Goal: Check status: Check status

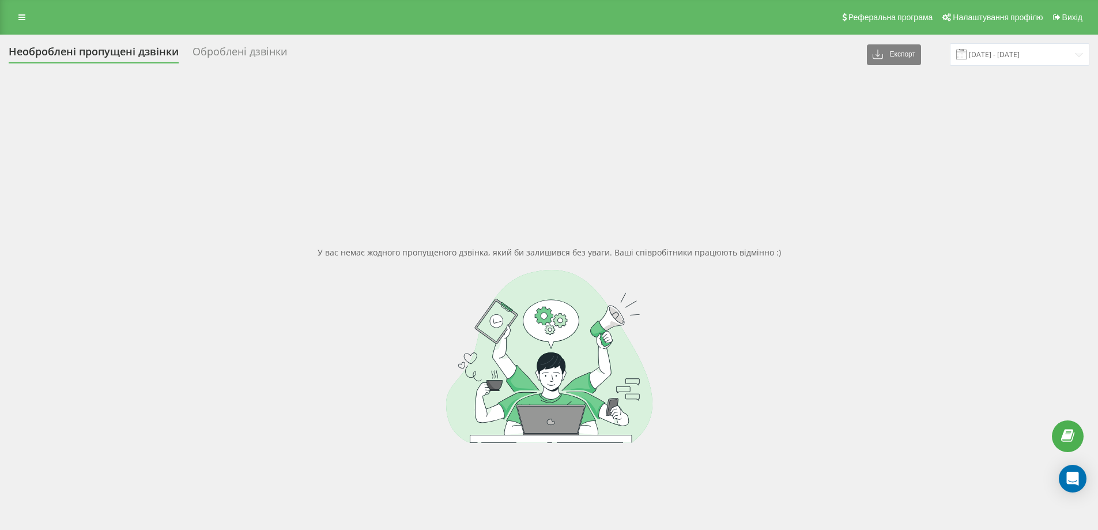
click at [20, 16] on icon at bounding box center [21, 17] width 7 height 8
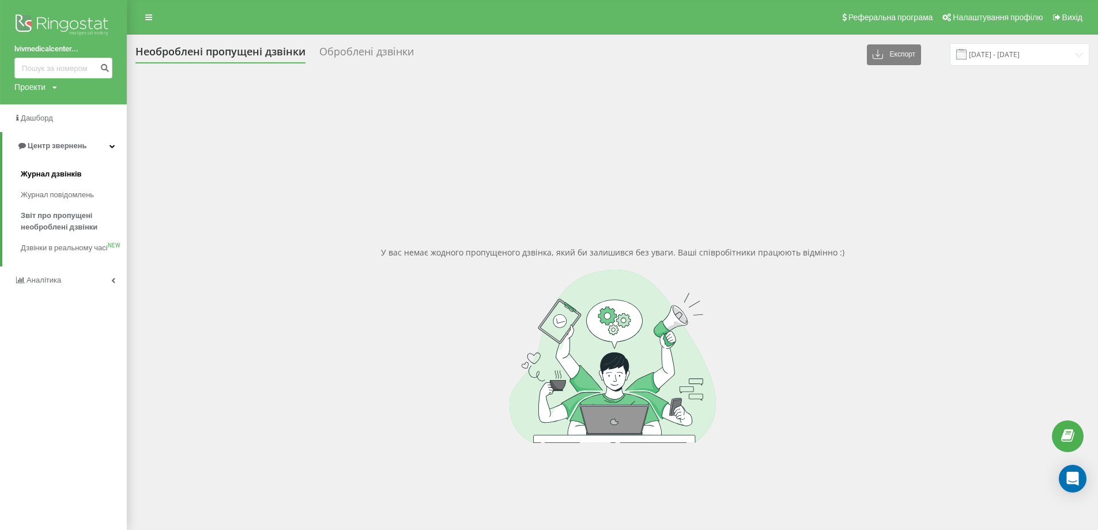
click at [60, 172] on span "Журнал дзвінків" at bounding box center [51, 174] width 61 height 12
click at [62, 175] on span "Журнал дзвінків" at bounding box center [51, 174] width 61 height 12
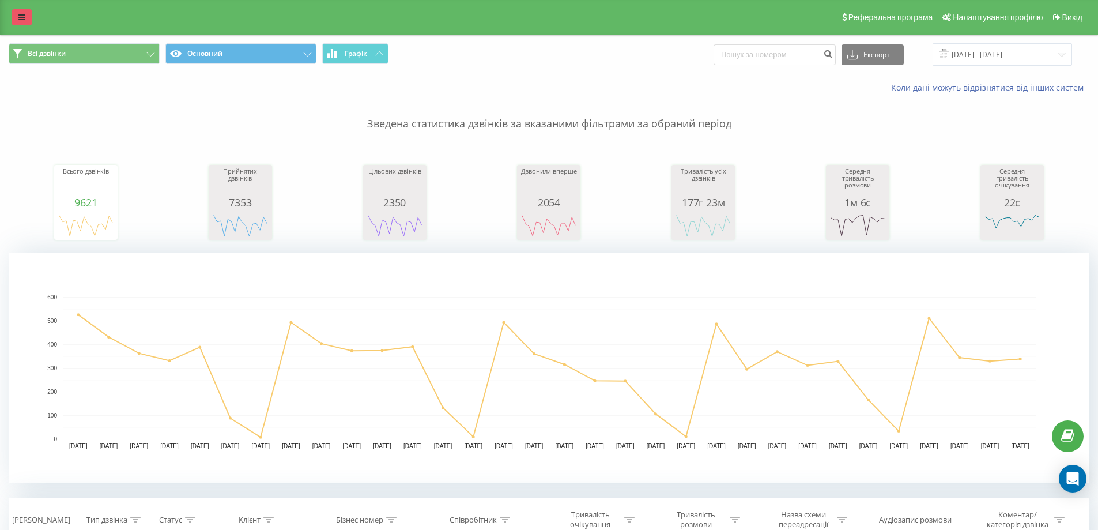
click at [20, 17] on icon at bounding box center [21, 17] width 7 height 8
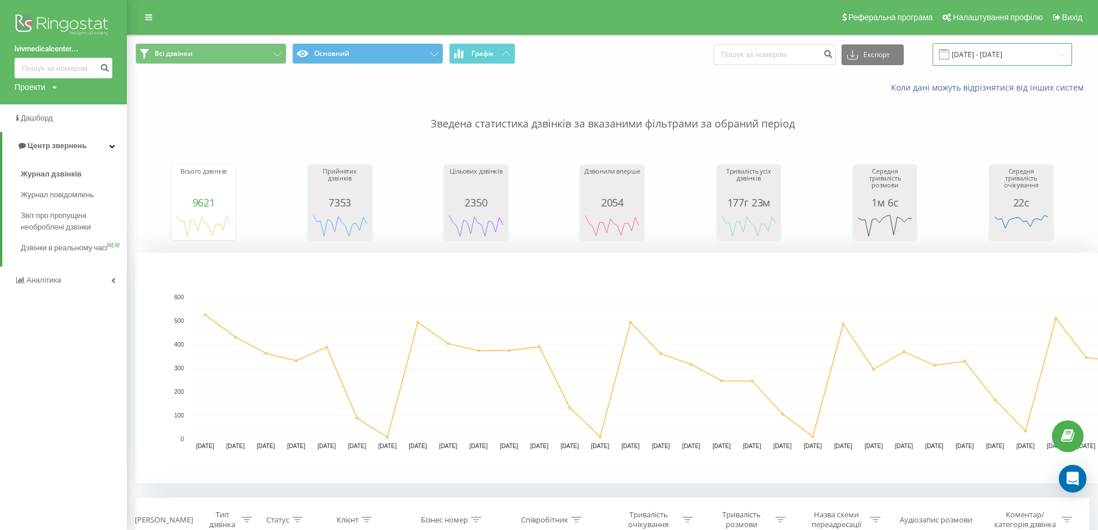
click at [1010, 52] on input "07.07.2025 - 07.08.2025" at bounding box center [1002, 54] width 139 height 22
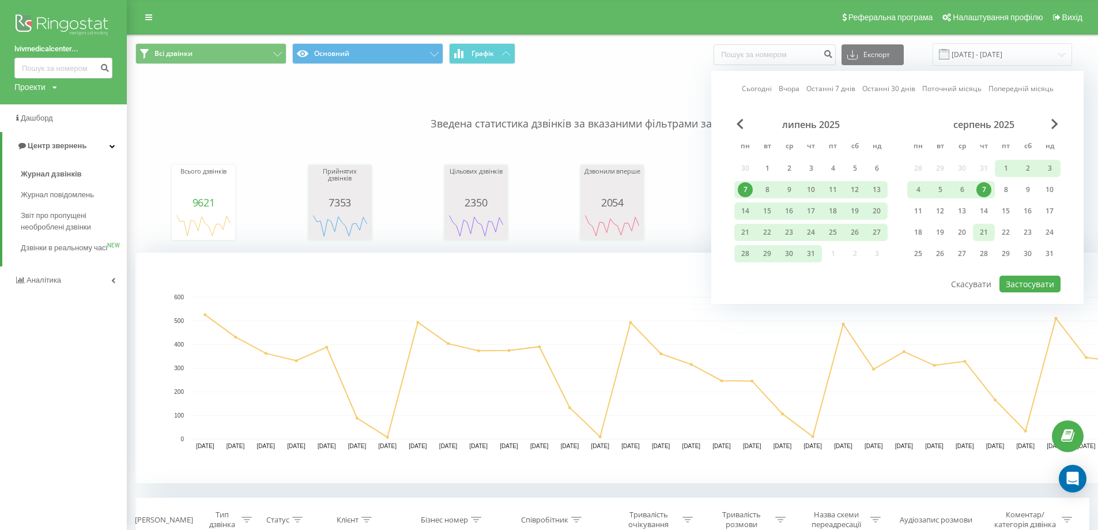
click at [986, 231] on div "21" at bounding box center [983, 232] width 15 height 15
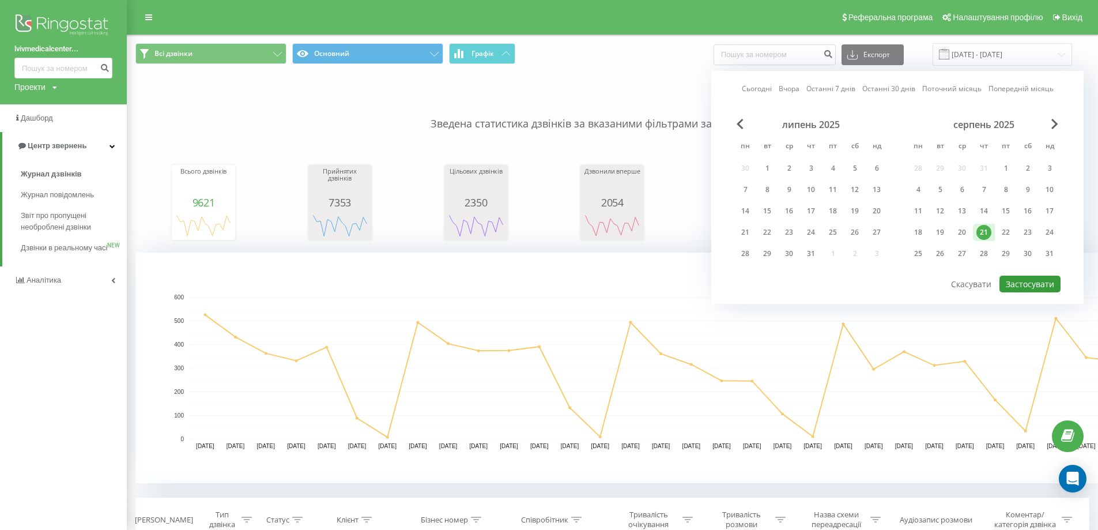
click at [1024, 282] on button "Застосувати" at bounding box center [1030, 284] width 61 height 17
type input "21.08.2025 - 21.08.2025"
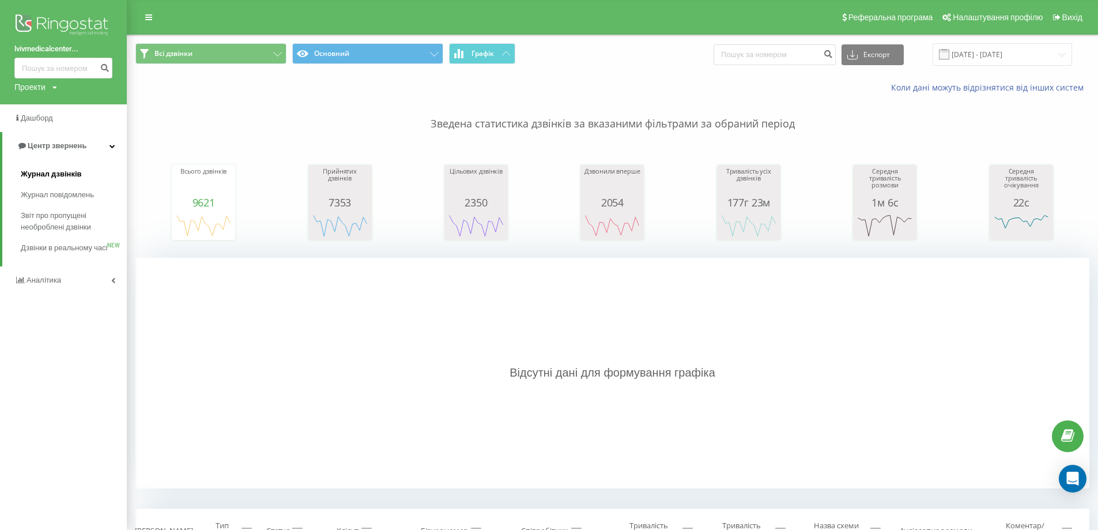
click at [49, 172] on span "Журнал дзвінків" at bounding box center [51, 174] width 61 height 12
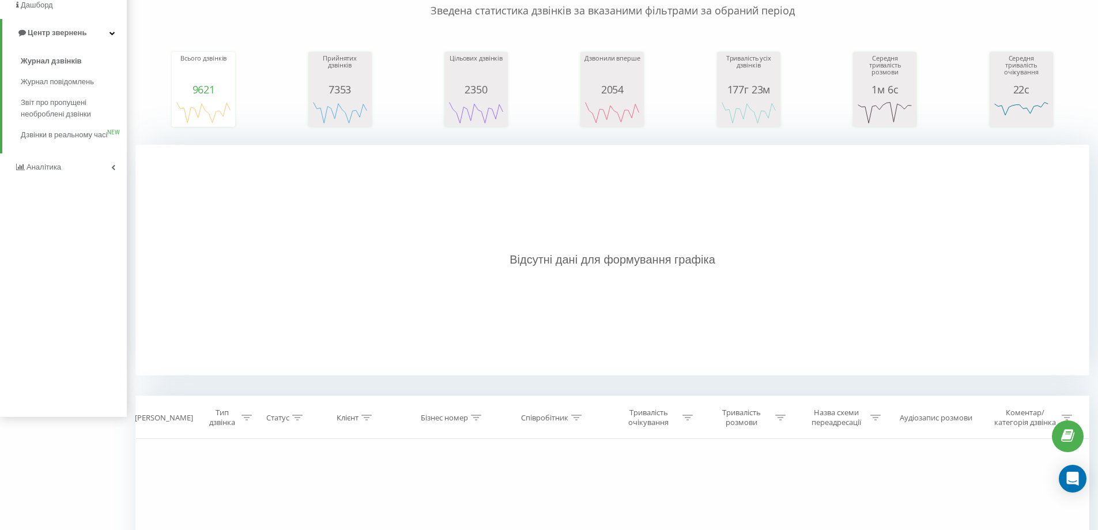
scroll to position [115, 0]
click at [69, 55] on span "Журнал дзвінків" at bounding box center [51, 59] width 61 height 12
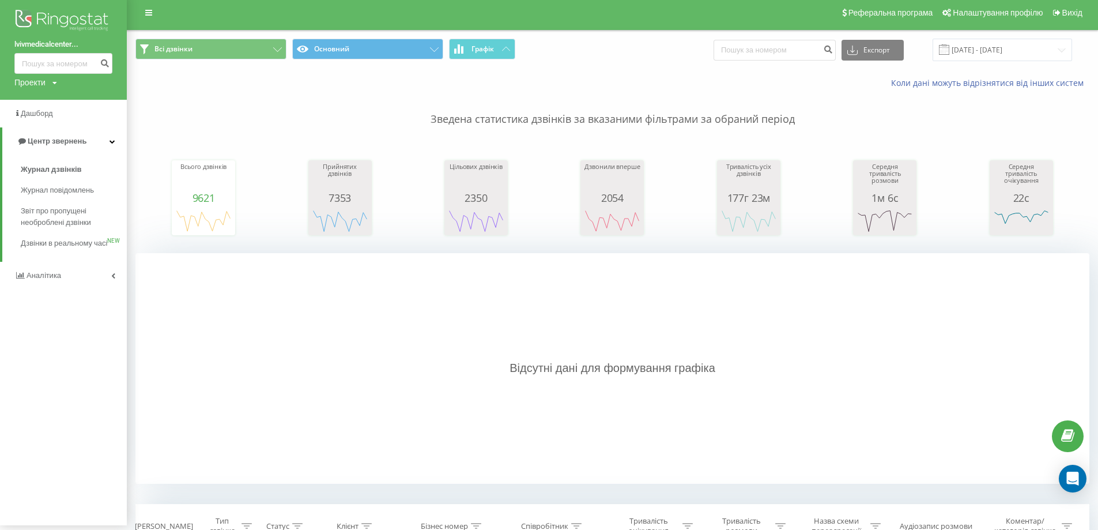
scroll to position [0, 0]
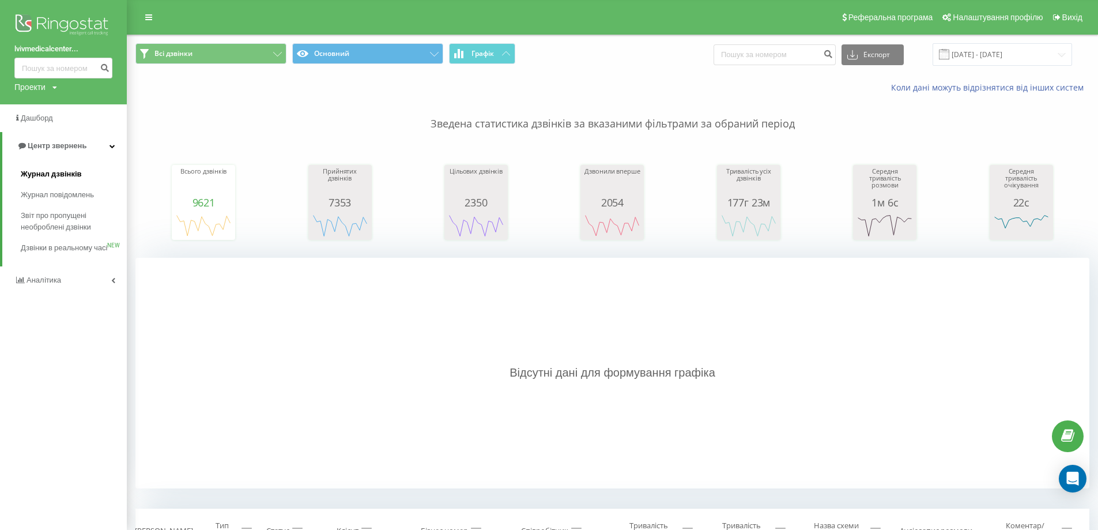
click at [50, 176] on span "Журнал дзвінків" at bounding box center [51, 174] width 61 height 12
click at [58, 170] on span "Журнал дзвінків" at bounding box center [51, 174] width 61 height 12
click at [59, 170] on span "Журнал дзвінків" at bounding box center [51, 174] width 61 height 12
